Goal: Transaction & Acquisition: Subscribe to service/newsletter

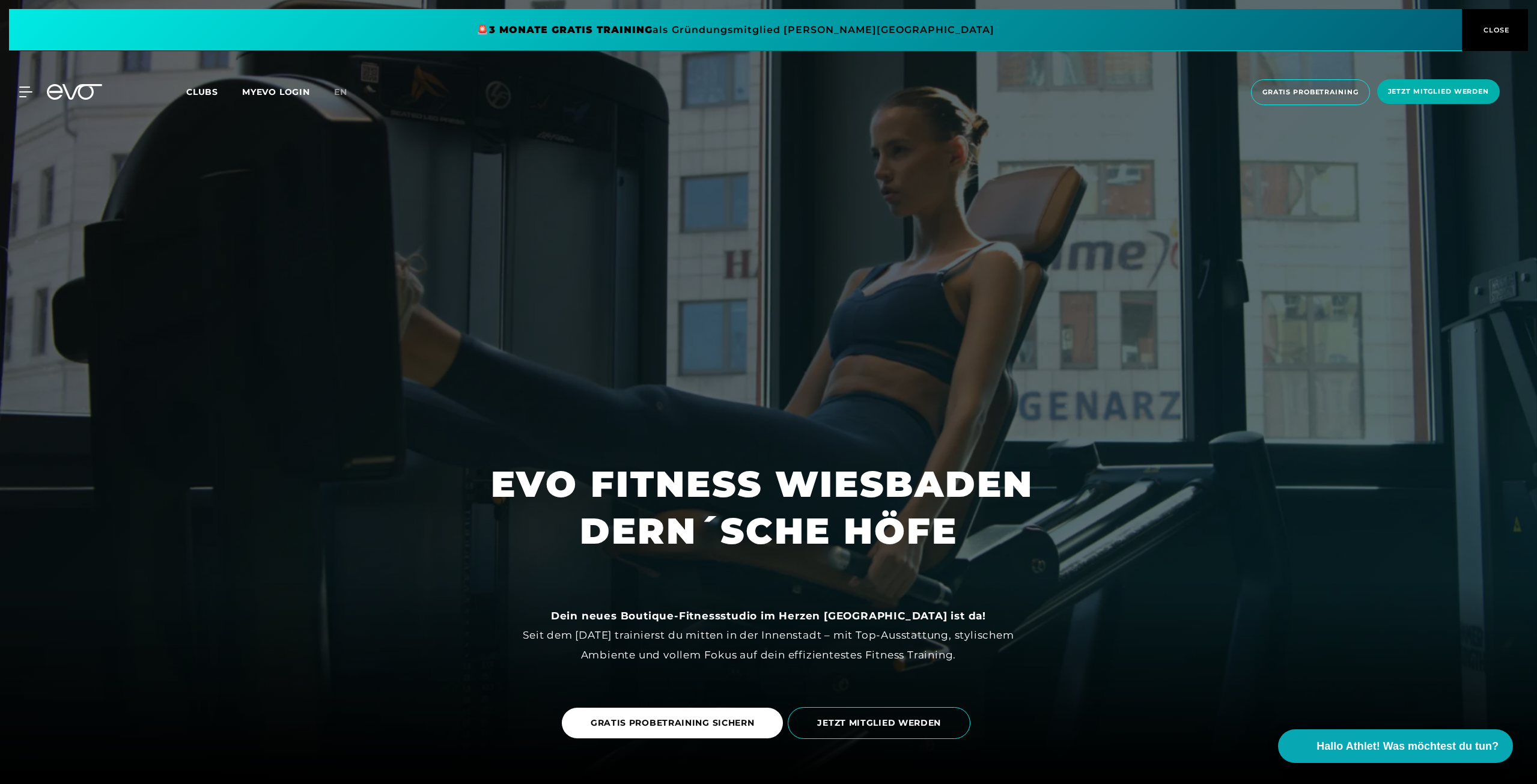
scroll to position [120, 0]
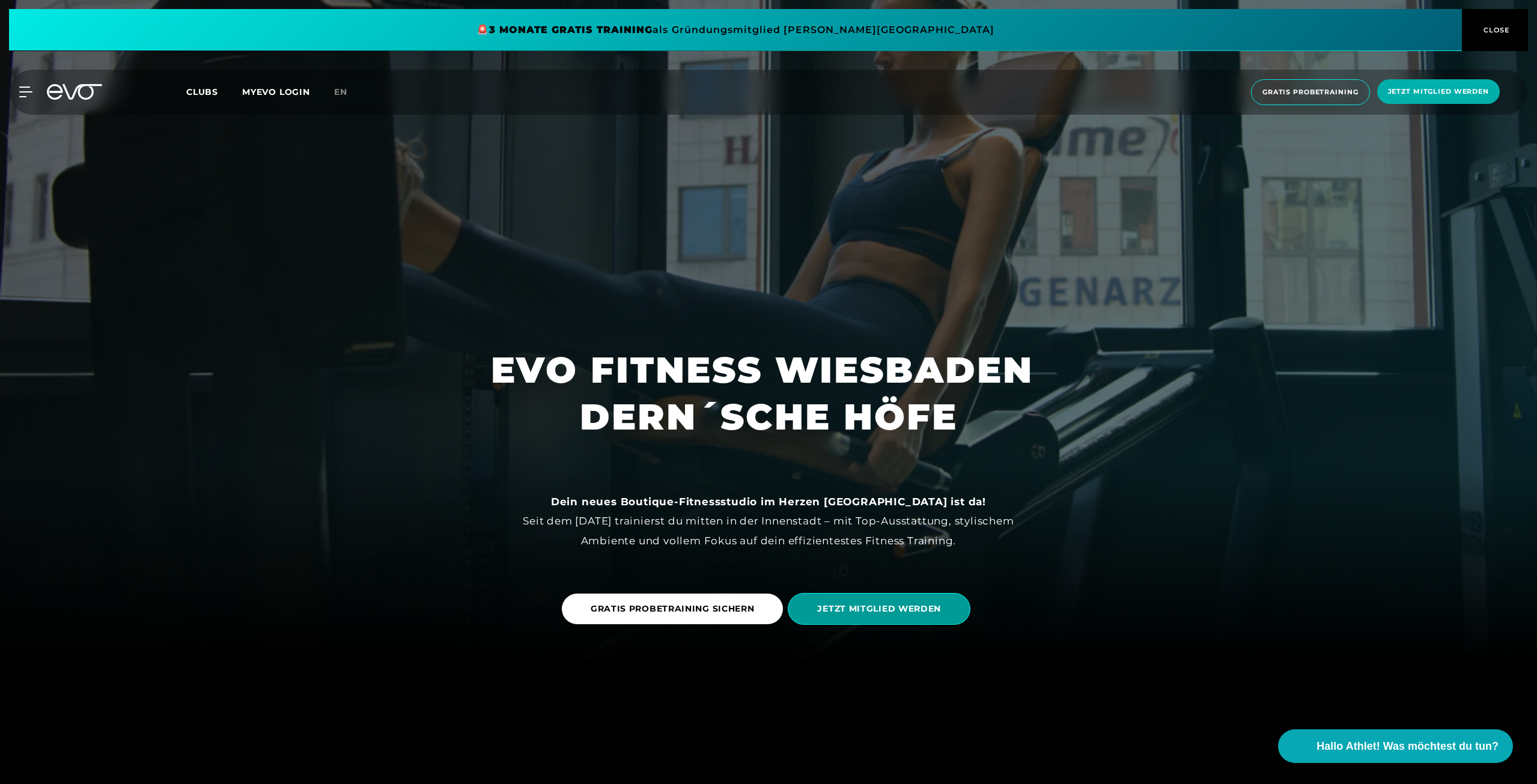
click at [851, 609] on span "JETZT MITGLIED WERDEN" at bounding box center [879, 609] width 124 height 13
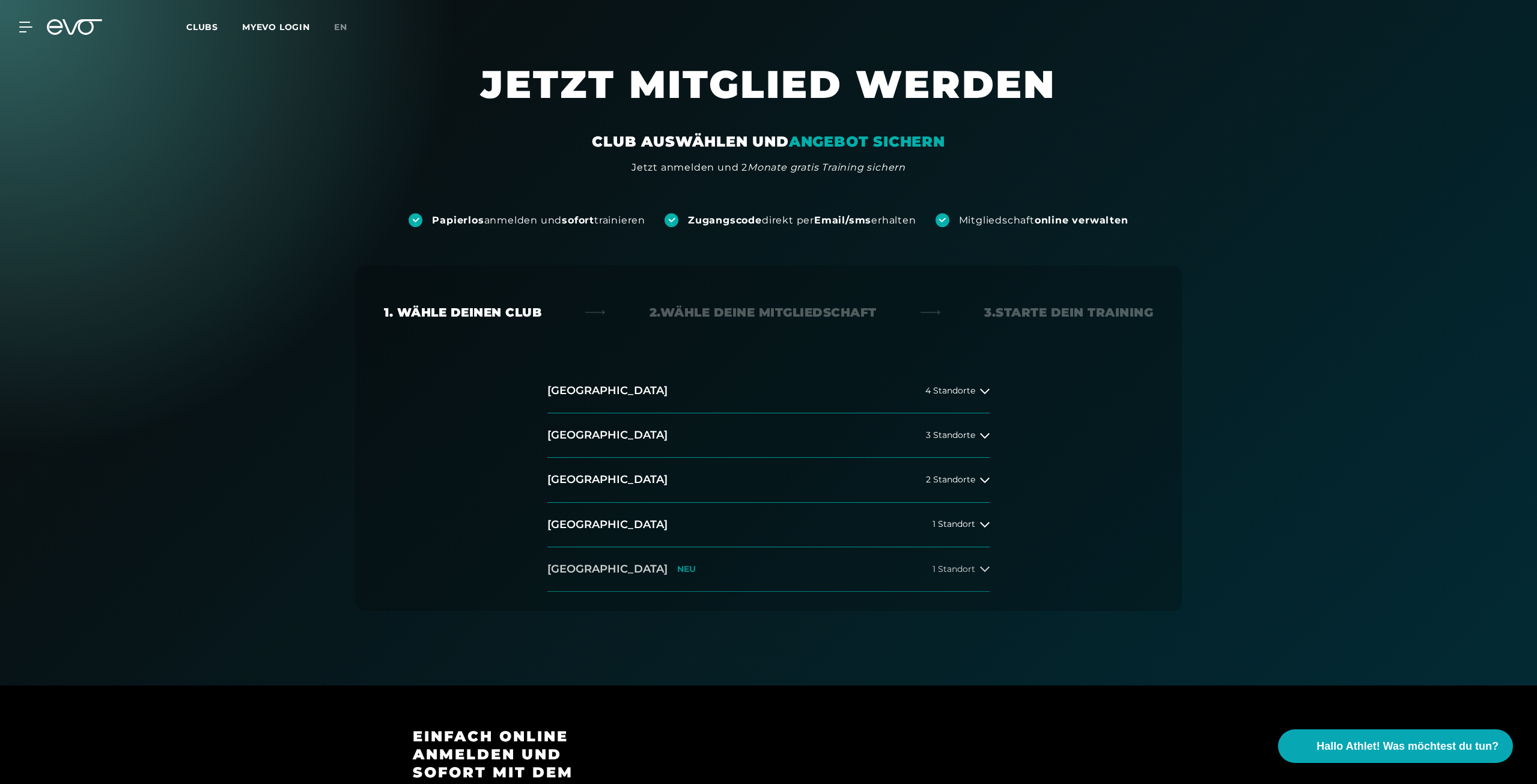
click at [874, 567] on button "[GEOGRAPHIC_DATA] NEU 1 Standort" at bounding box center [768, 569] width 442 height 44
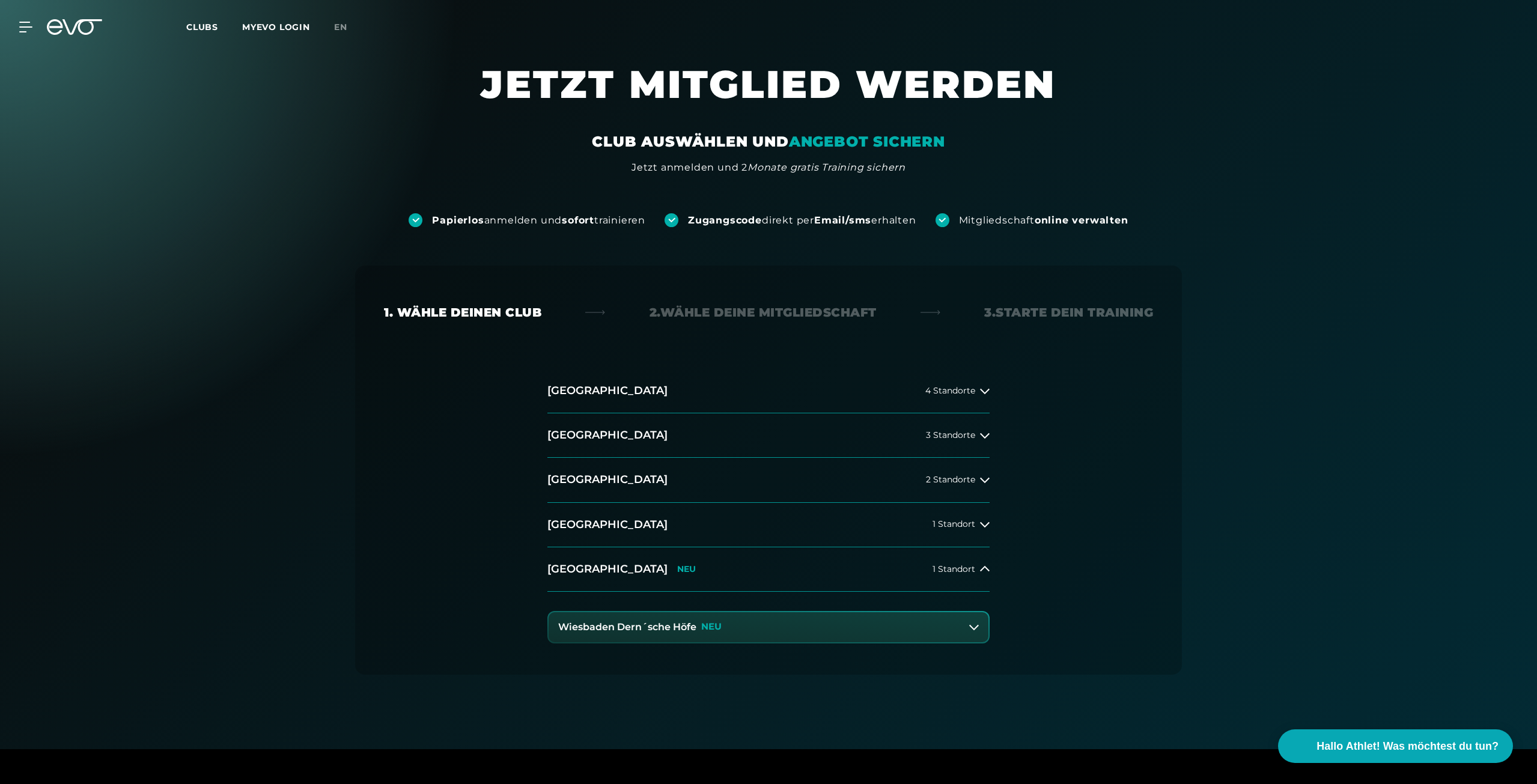
click at [802, 625] on button "Wiesbaden Dern´sche Höfe NEU" at bounding box center [768, 627] width 440 height 30
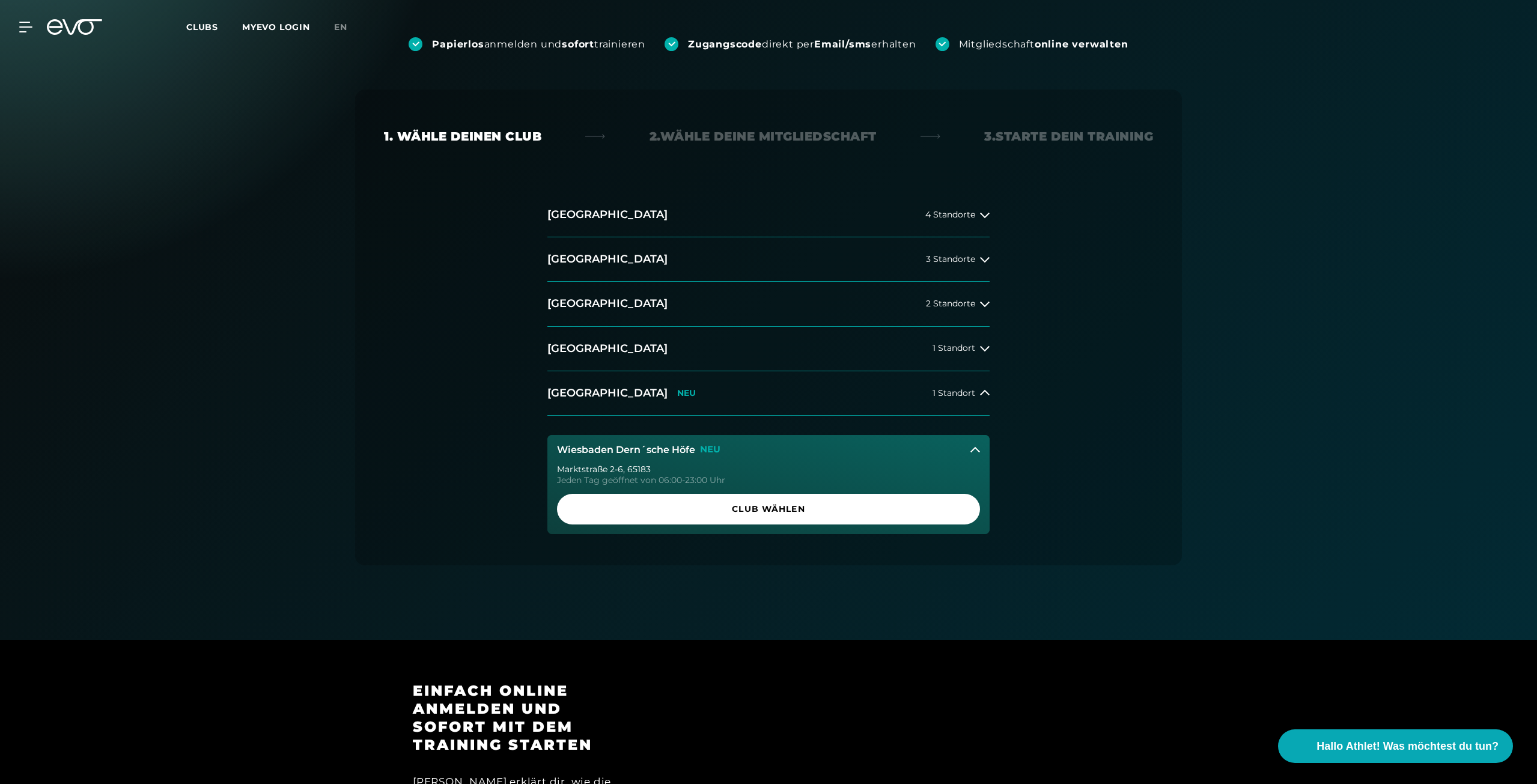
scroll to position [180, 0]
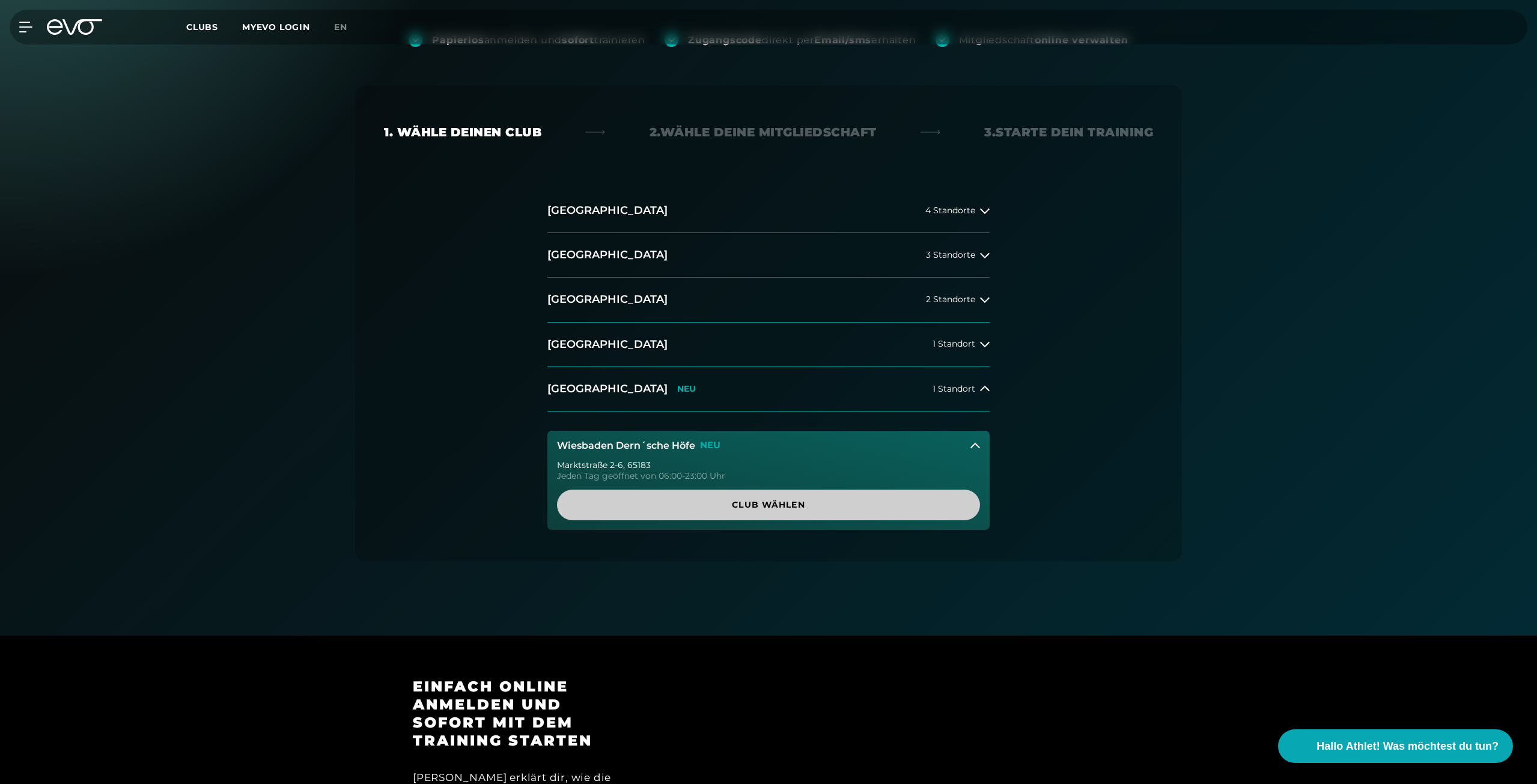
click at [765, 507] on span "Club wählen" at bounding box center [768, 504] width 365 height 13
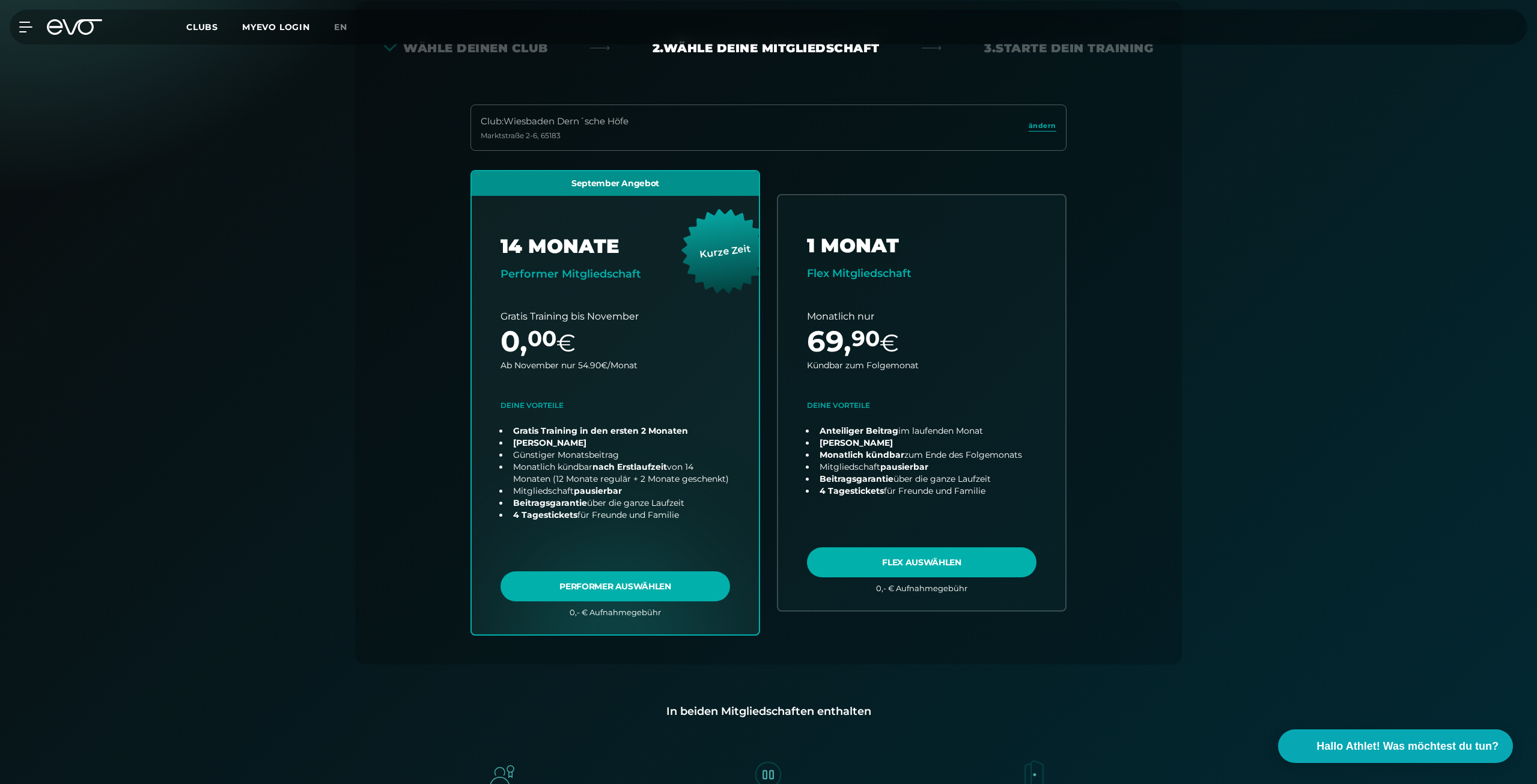
scroll to position [265, 0]
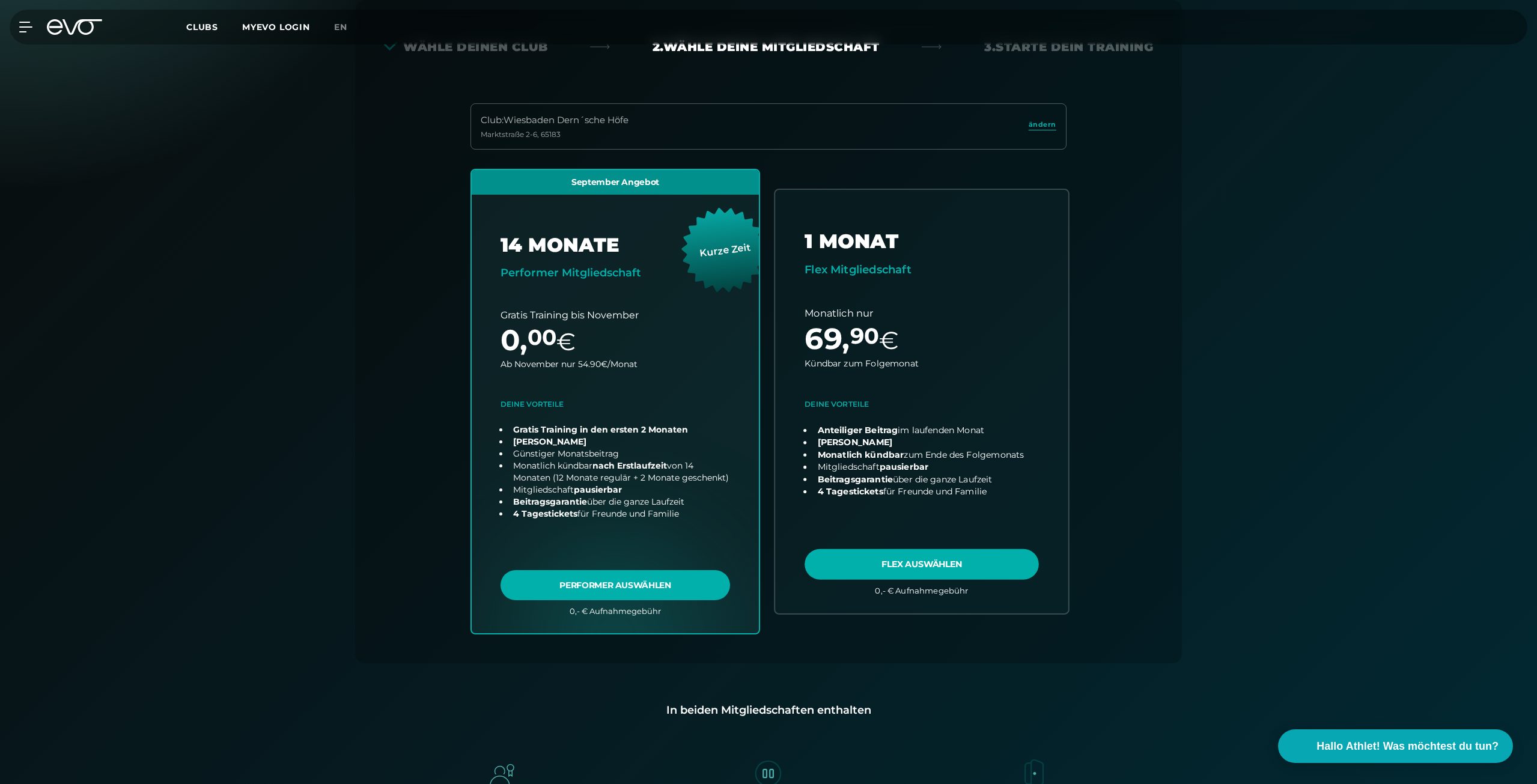
click at [864, 517] on link "choose plan" at bounding box center [921, 401] width 293 height 423
click at [0, 589] on div "Papierlos anmelden und sofort trainieren Zugangscode direkt per Email/sms erhal…" at bounding box center [768, 410] width 1537 height 1001
